Goal: Task Accomplishment & Management: Manage account settings

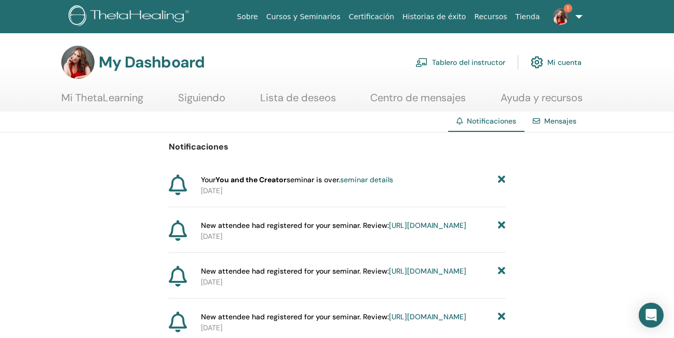
click at [563, 12] on img at bounding box center [560, 16] width 17 height 17
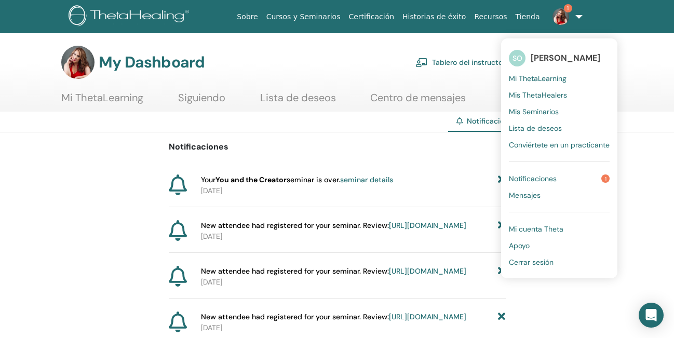
click at [552, 55] on span "[PERSON_NAME]" at bounding box center [565, 57] width 70 height 11
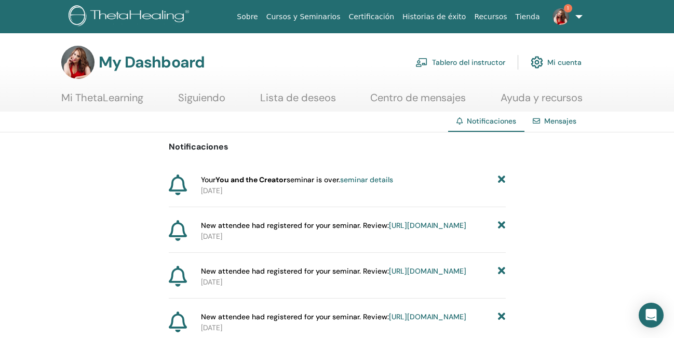
click at [123, 99] on link "Mi ThetaLearning" at bounding box center [102, 101] width 82 height 20
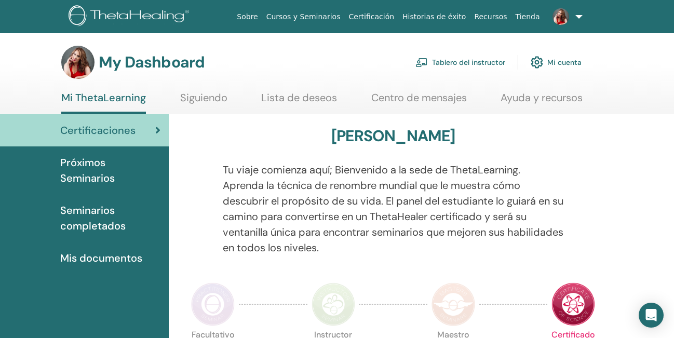
click at [122, 15] on img at bounding box center [131, 16] width 124 height 23
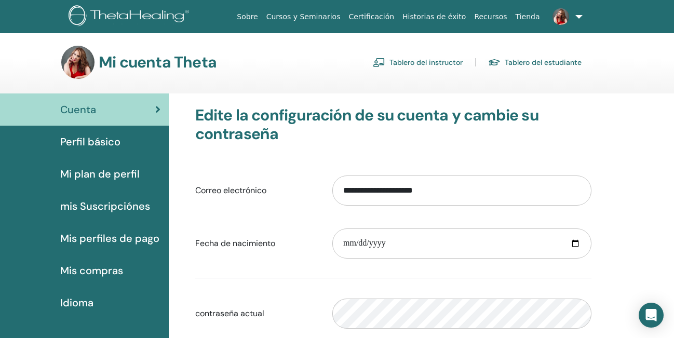
click at [102, 141] on span "Perfil básico" at bounding box center [90, 142] width 60 height 16
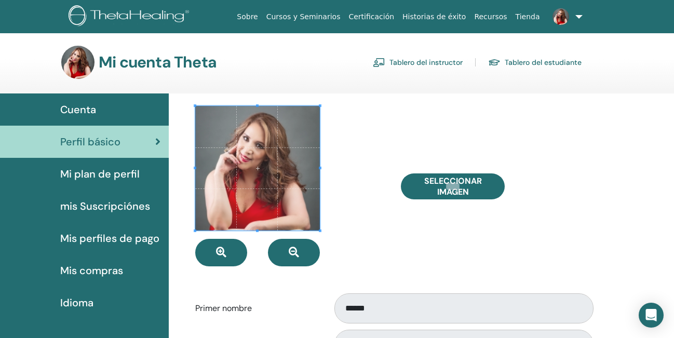
click at [112, 173] on span "Mi plan de perfil" at bounding box center [99, 174] width 79 height 16
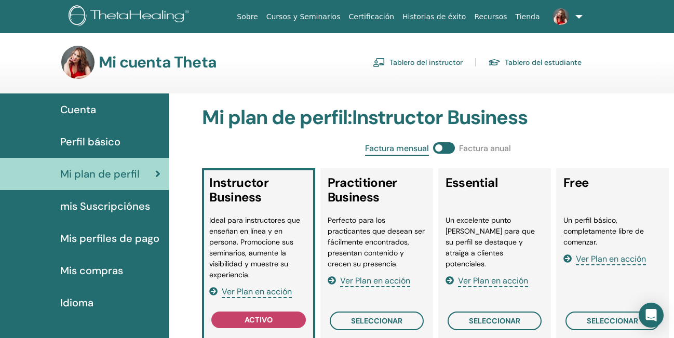
click at [117, 208] on span "mis Suscripciónes" at bounding box center [105, 206] width 90 height 16
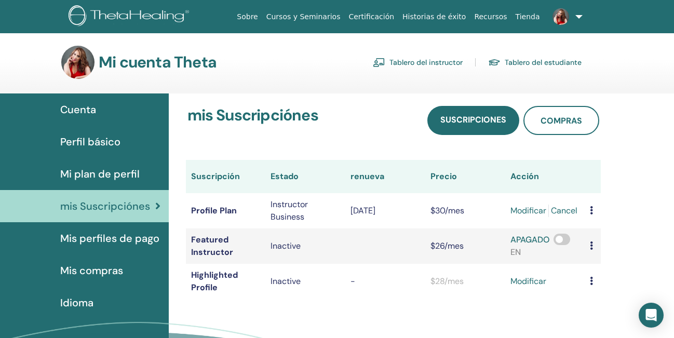
click at [121, 231] on span "Mis perfiles de pago" at bounding box center [109, 238] width 99 height 16
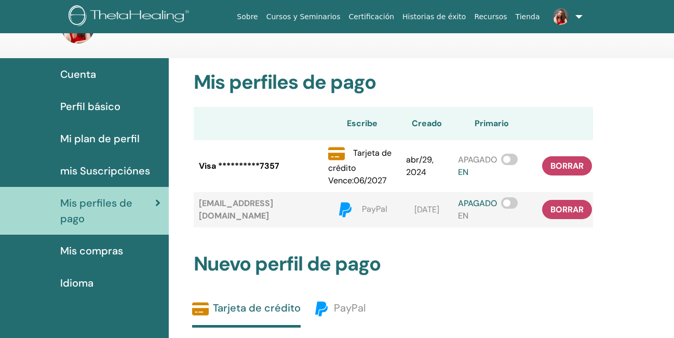
scroll to position [44, 0]
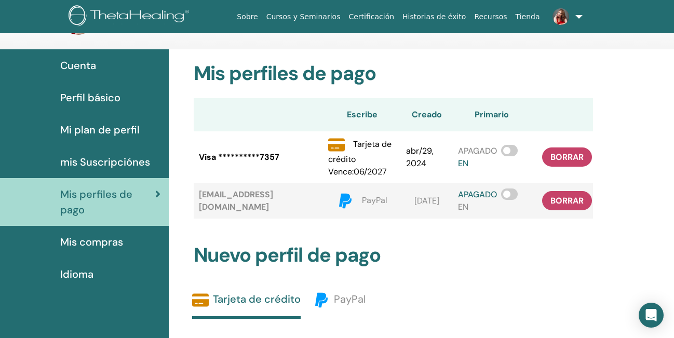
click at [567, 19] on img at bounding box center [560, 16] width 17 height 17
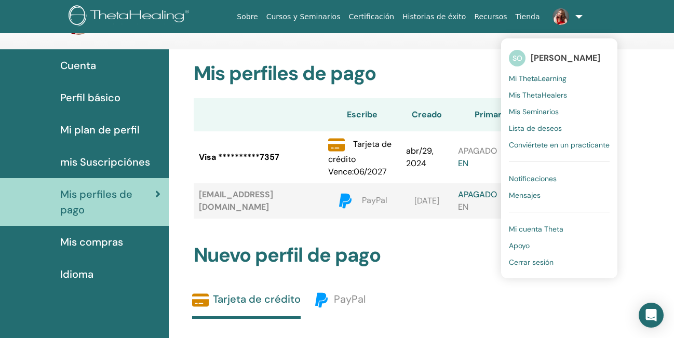
click at [525, 246] on span "Apoyo" at bounding box center [519, 245] width 21 height 9
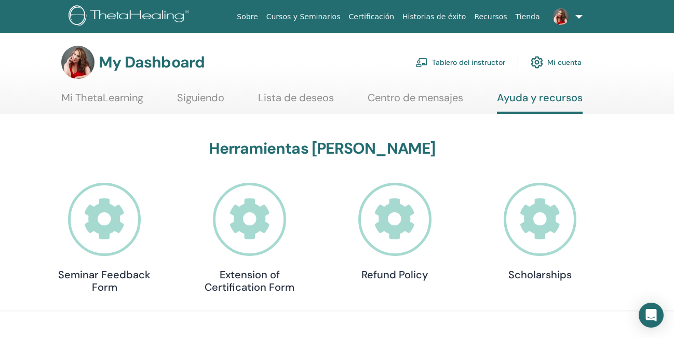
click at [78, 58] on img at bounding box center [77, 62] width 33 height 33
click at [106, 15] on img at bounding box center [131, 16] width 124 height 23
